Goal: Information Seeking & Learning: Learn about a topic

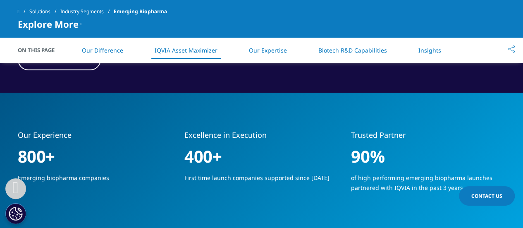
scroll to position [1240, 0]
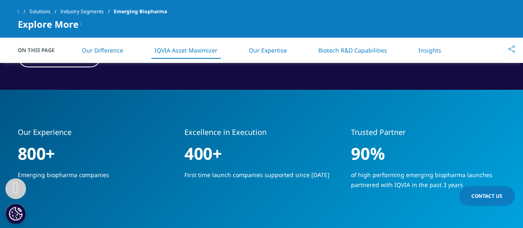
click at [19, 13] on span at bounding box center [19, 12] width 2 height 6
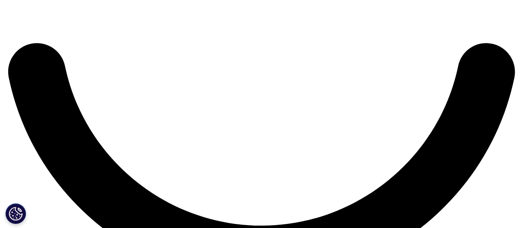
scroll to position [1240, 0]
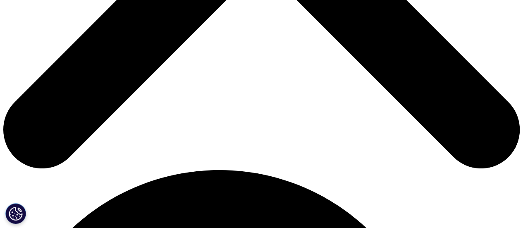
scroll to position [346, 0]
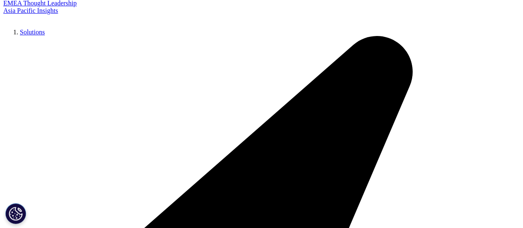
scroll to position [1711, 0]
